Goal: Task Accomplishment & Management: Manage account settings

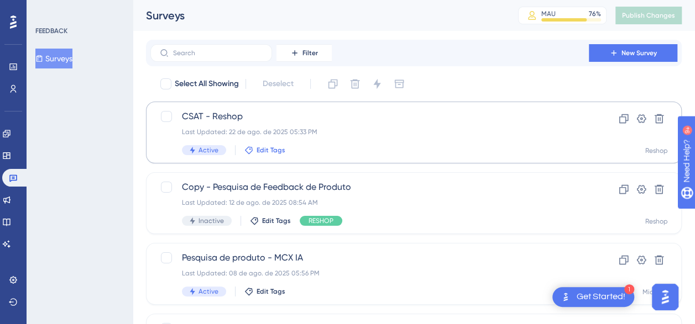
click at [260, 150] on span "Edit Tags" at bounding box center [270, 150] width 29 height 9
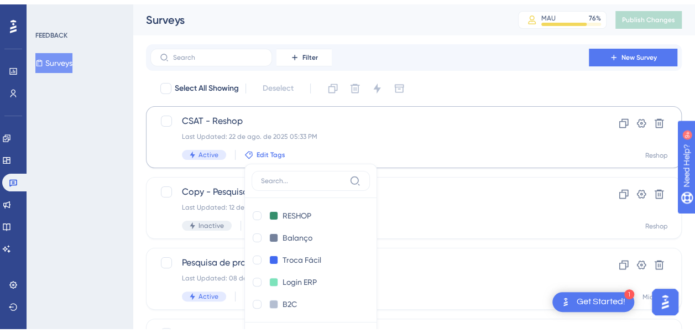
scroll to position [87, 0]
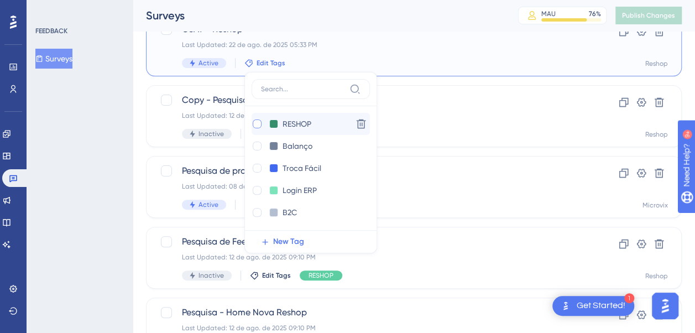
click at [254, 121] on div at bounding box center [257, 123] width 9 height 9
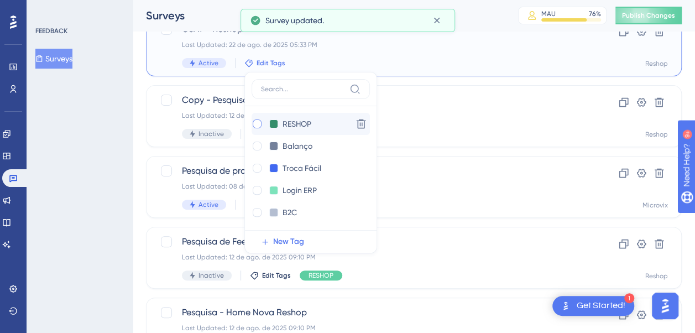
checkbox input "true"
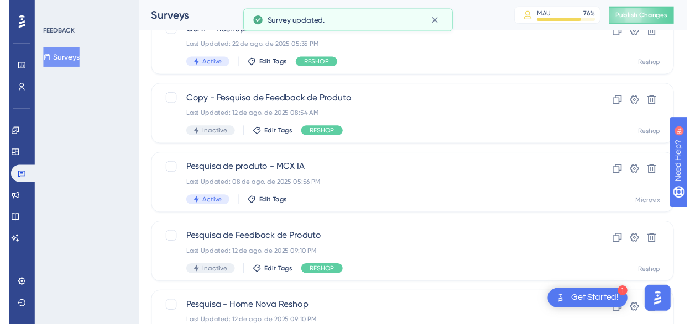
scroll to position [22, 0]
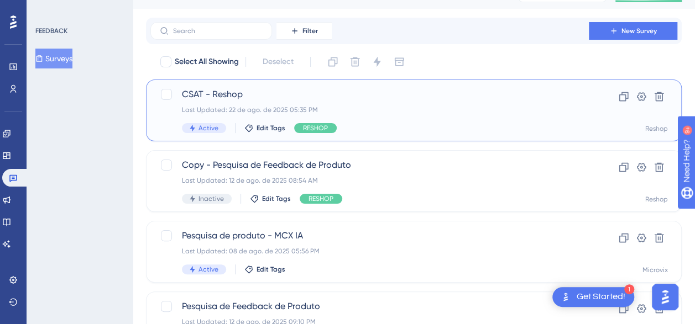
click at [211, 93] on span "CSAT - Reshop" at bounding box center [369, 94] width 375 height 13
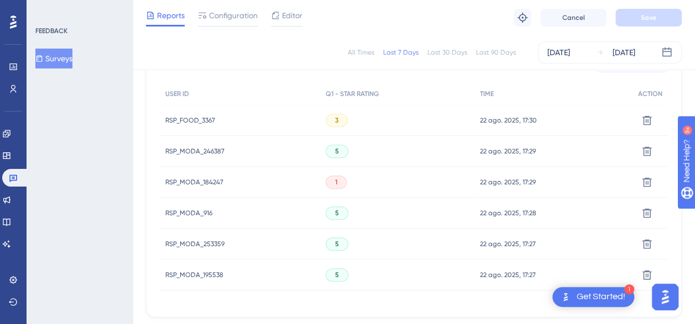
scroll to position [340, 0]
click at [200, 122] on span "RSP_FOOD_3367" at bounding box center [190, 122] width 50 height 9
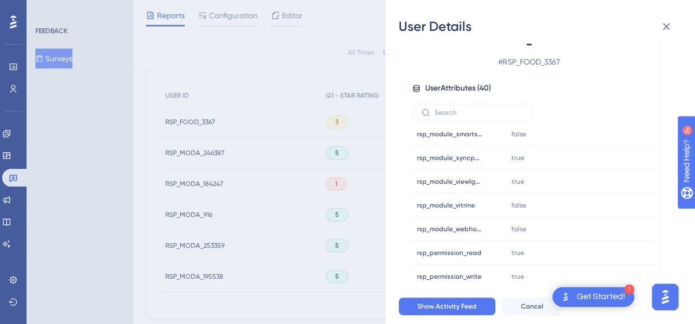
scroll to position [770, 0]
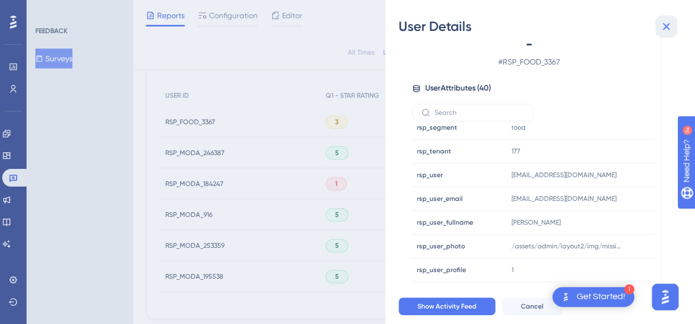
click at [663, 31] on icon at bounding box center [665, 26] width 13 height 13
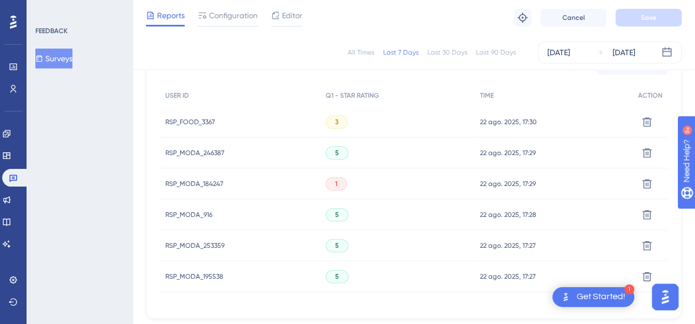
scroll to position [392, 0]
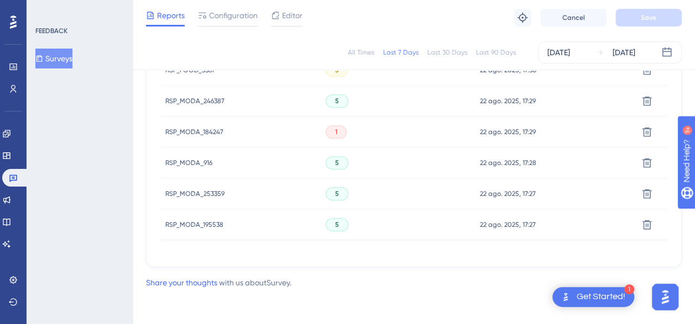
click at [204, 226] on span "RSP_MODA_195538" at bounding box center [194, 224] width 58 height 9
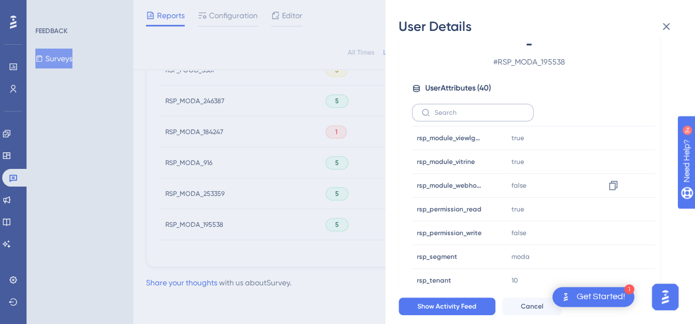
scroll to position [780, 0]
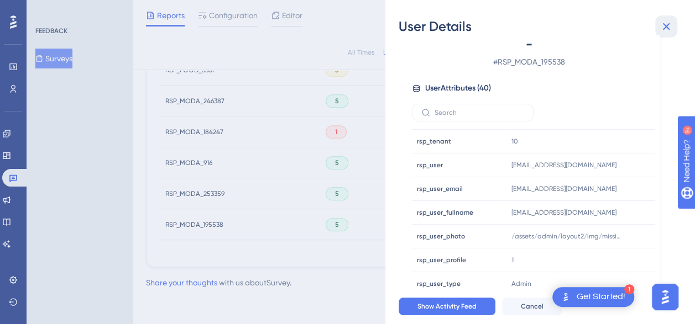
click at [662, 30] on icon at bounding box center [665, 26] width 13 height 13
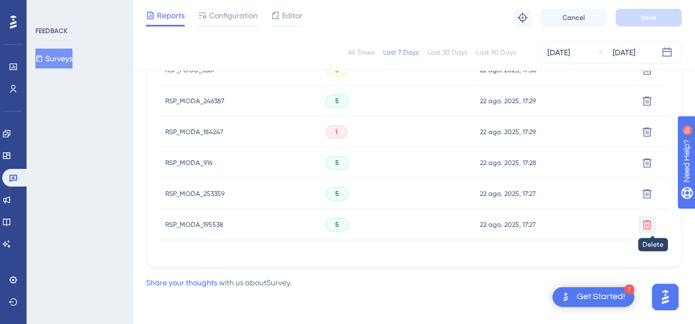
click at [646, 76] on icon at bounding box center [646, 70] width 11 height 11
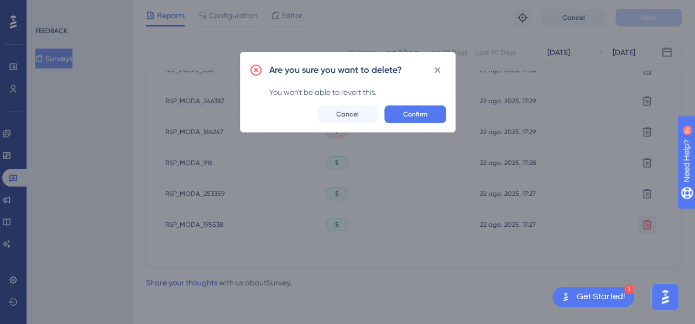
scroll to position [384, 0]
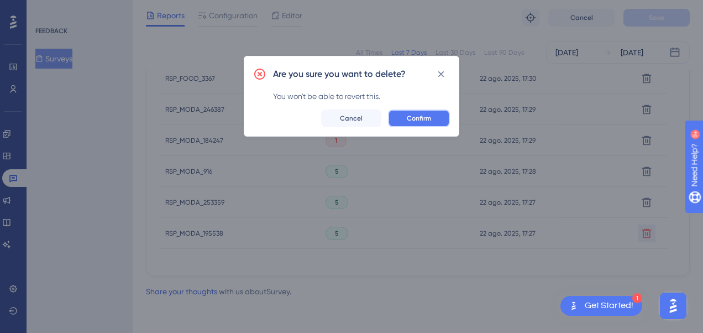
click at [413, 118] on span "Confirm" at bounding box center [419, 118] width 24 height 9
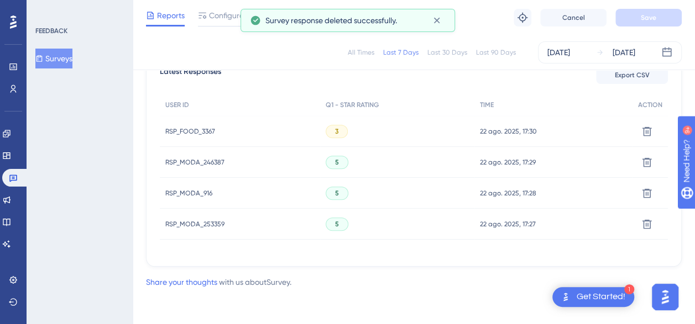
scroll to position [330, 0]
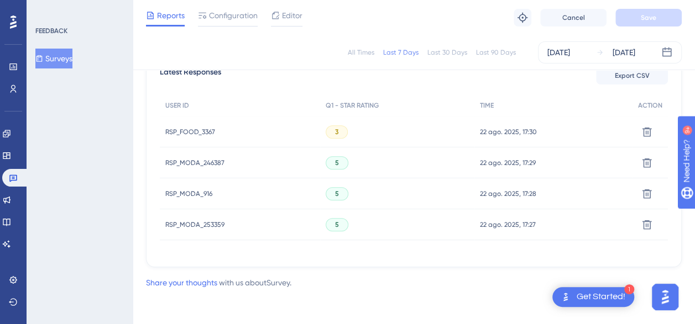
click at [237, 225] on div "RSP_MODA_253359 RSP_MODA_253359" at bounding box center [240, 224] width 160 height 31
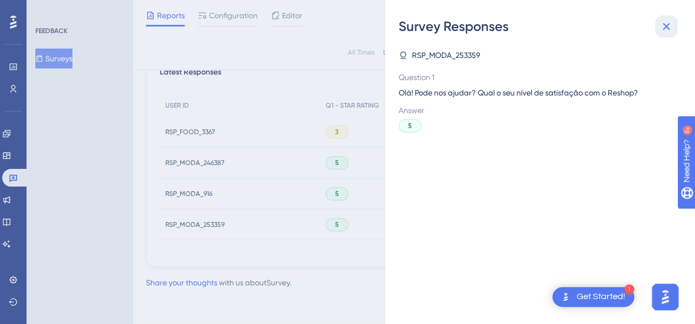
click at [664, 26] on icon at bounding box center [665, 26] width 13 height 13
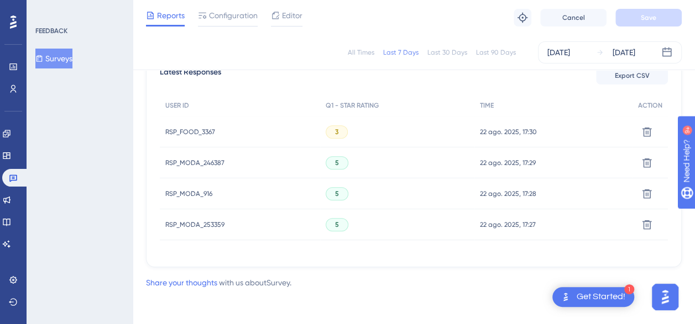
click at [188, 228] on span "RSP_MODA_253359" at bounding box center [194, 224] width 59 height 9
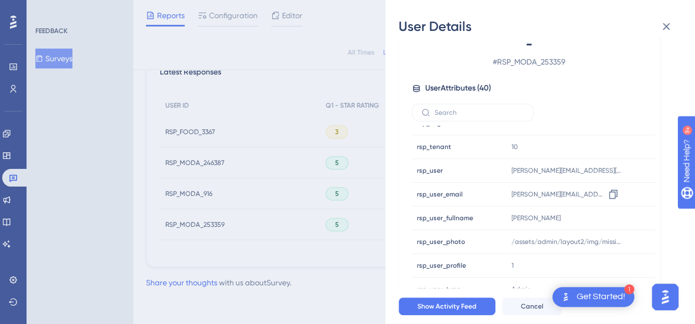
scroll to position [780, 0]
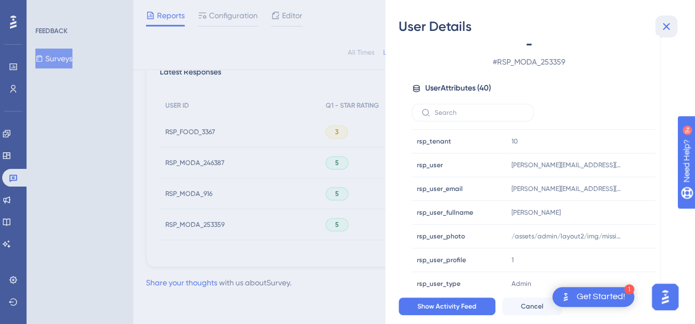
click at [665, 26] on icon at bounding box center [666, 26] width 7 height 7
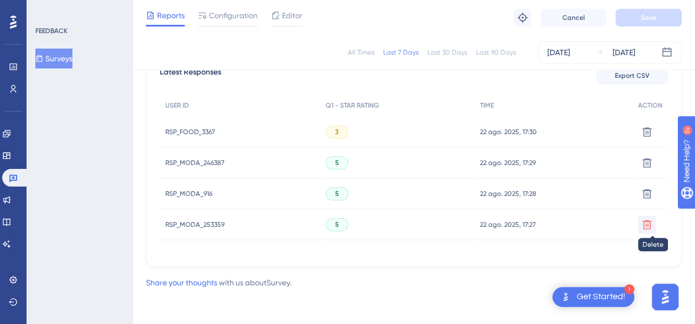
click at [648, 138] on icon at bounding box center [646, 132] width 11 height 11
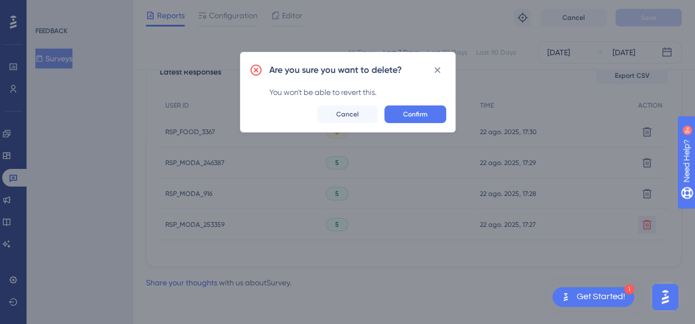
scroll to position [322, 0]
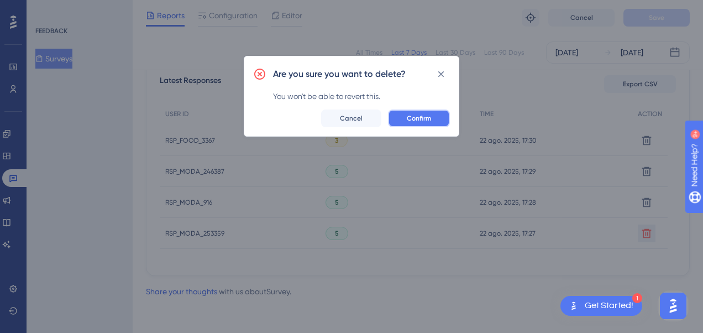
click at [423, 115] on span "Confirm" at bounding box center [419, 118] width 24 height 9
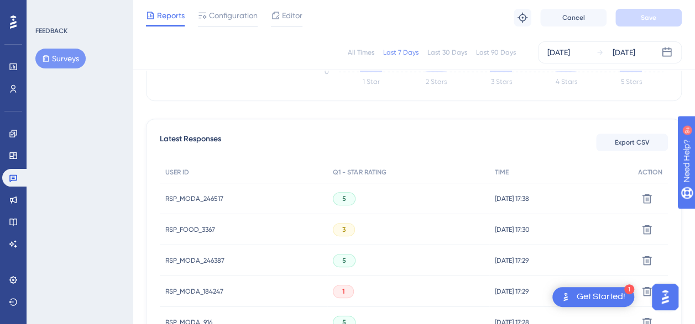
scroll to position [286, 0]
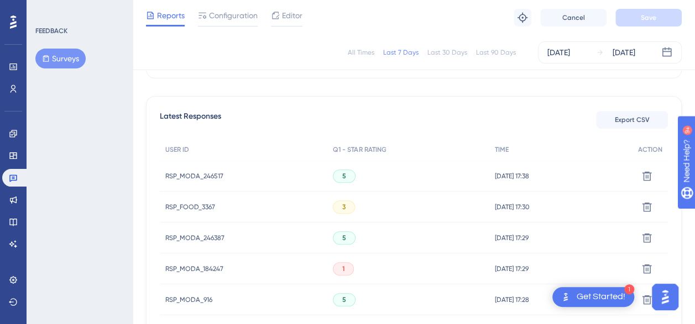
click at [190, 174] on span "RSP_MODA_246517" at bounding box center [194, 176] width 58 height 9
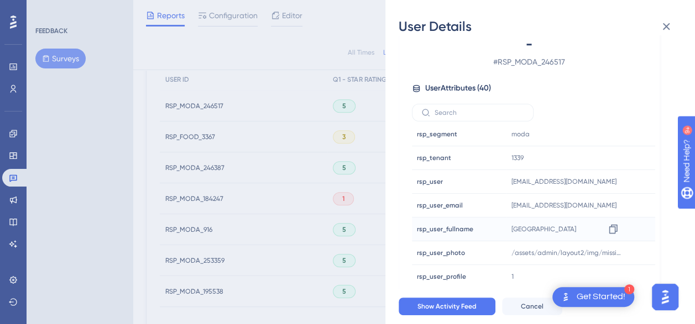
scroll to position [780, 0]
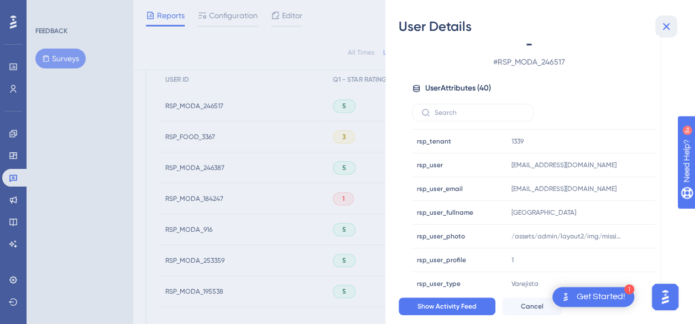
click at [669, 19] on button at bounding box center [666, 26] width 22 height 22
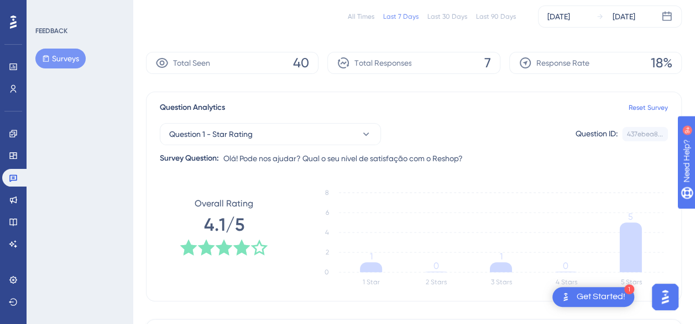
scroll to position [0, 0]
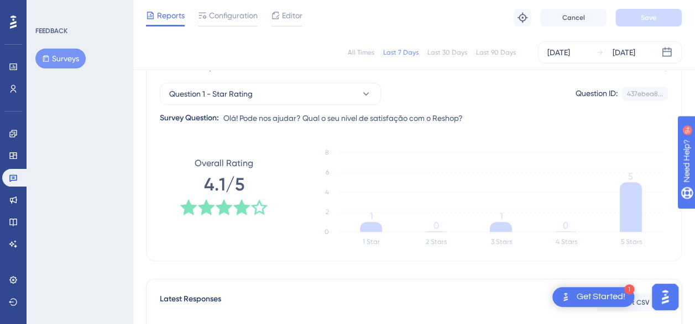
scroll to position [103, 0]
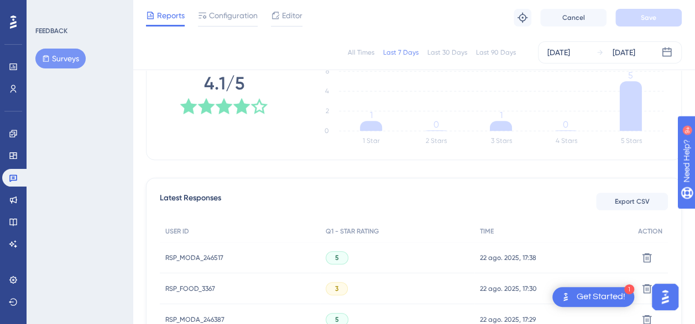
scroll to position [207, 0]
